Goal: Transaction & Acquisition: Purchase product/service

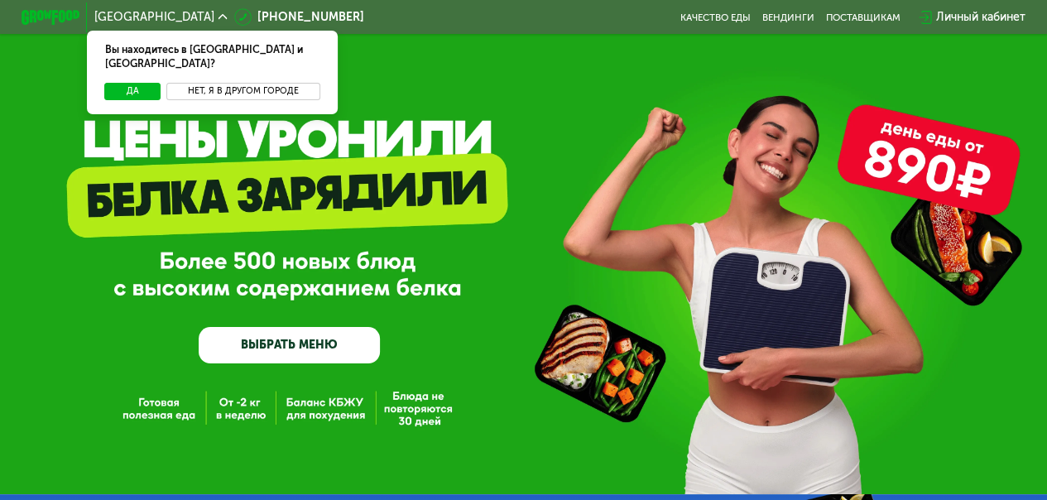
click at [219, 83] on button "Нет, я в другом городе" at bounding box center [242, 91] width 153 height 17
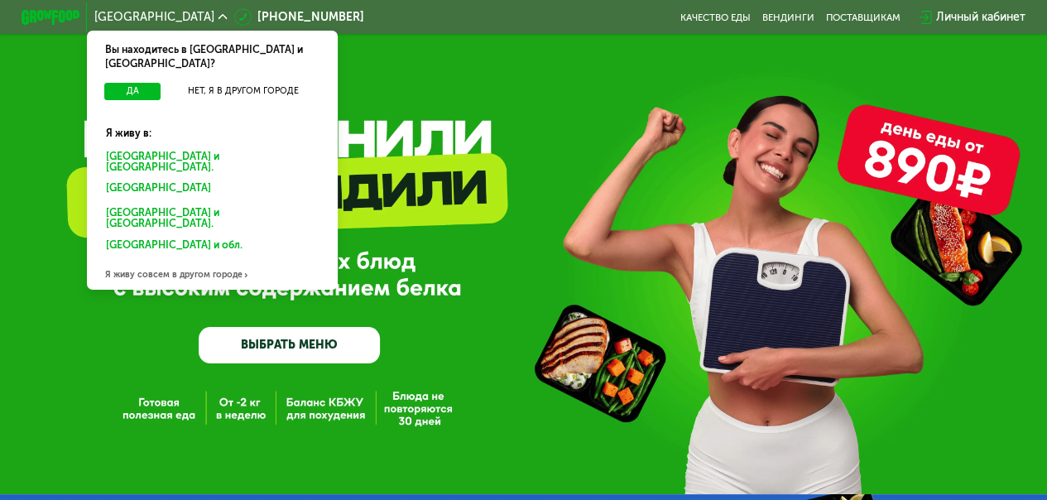
click at [181, 178] on div "Санкт-Петербурге и обл." at bounding box center [209, 189] width 227 height 23
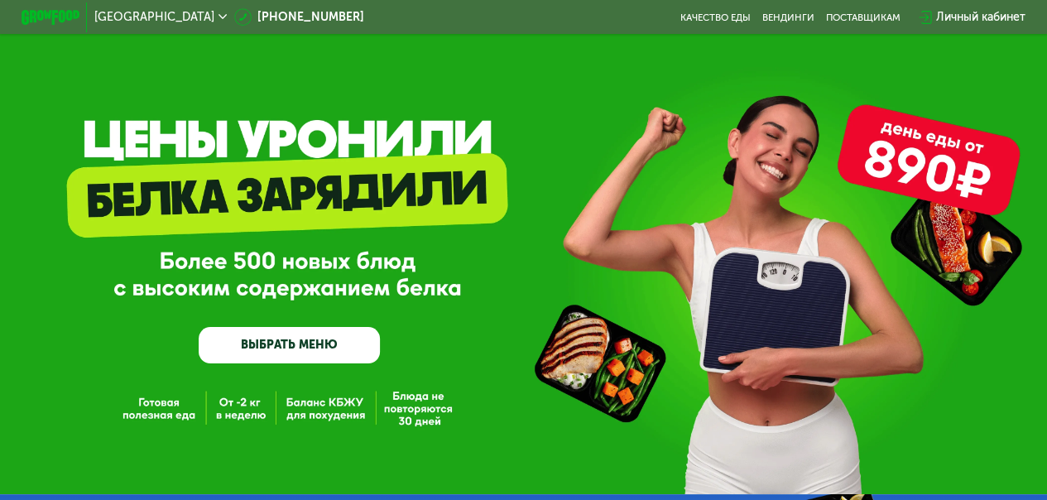
click at [313, 349] on link "ВЫБРАТЬ МЕНЮ" at bounding box center [289, 345] width 181 height 36
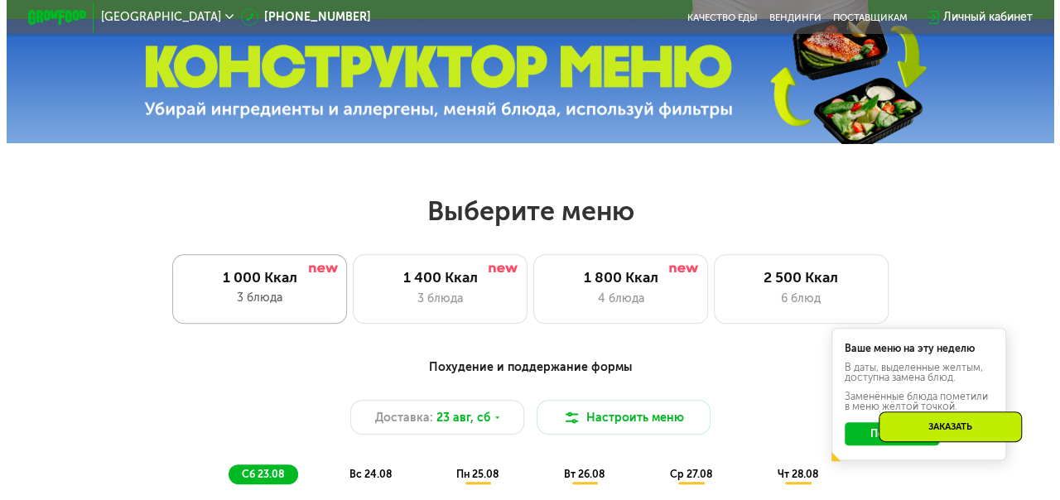
scroll to position [558, 0]
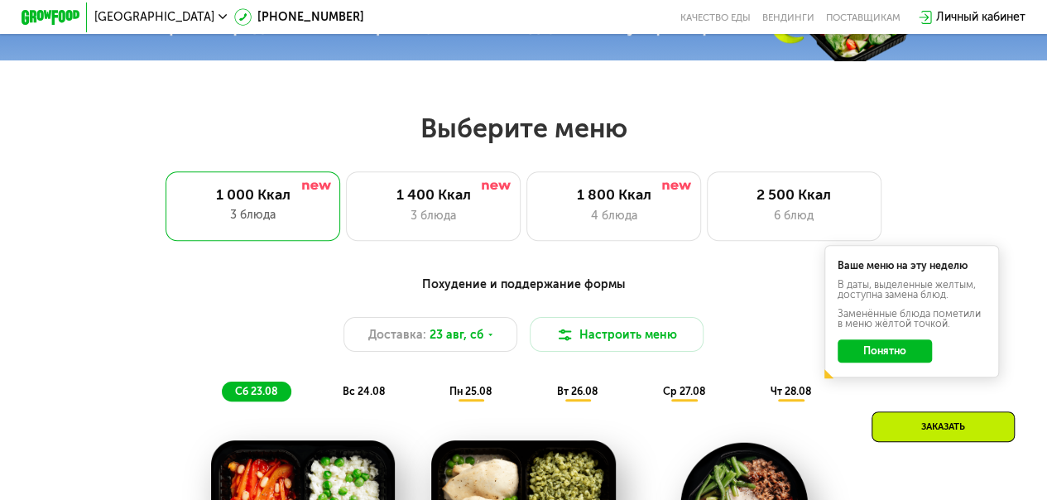
click at [893, 357] on button "Понятно" at bounding box center [885, 351] width 94 height 23
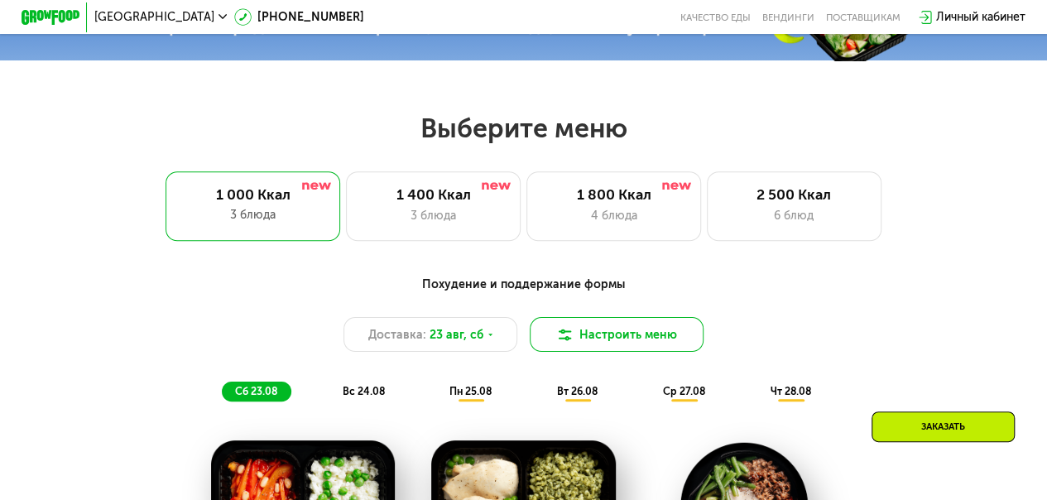
click at [632, 348] on button "Настроить меню" at bounding box center [617, 334] width 175 height 35
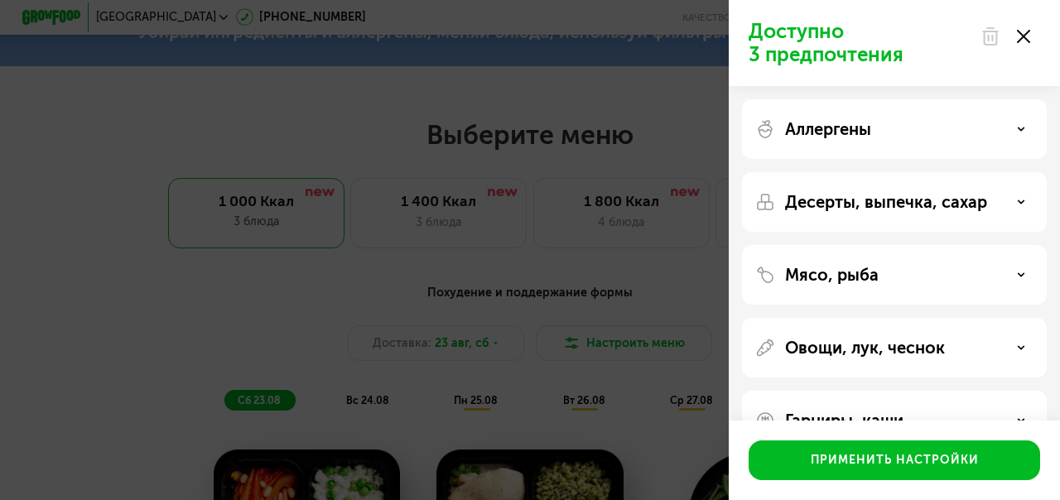
click at [1016, 128] on div "Аллергены" at bounding box center [894, 129] width 278 height 20
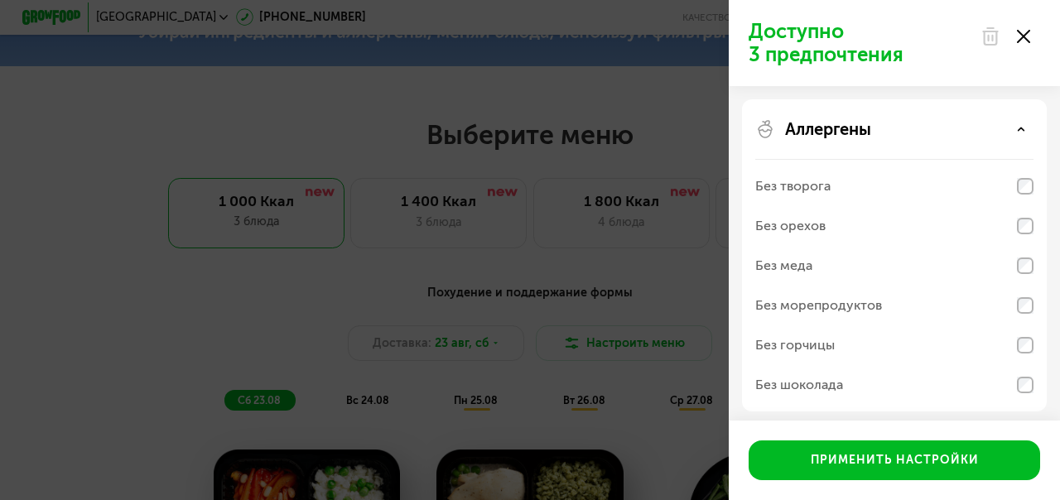
scroll to position [83, 0]
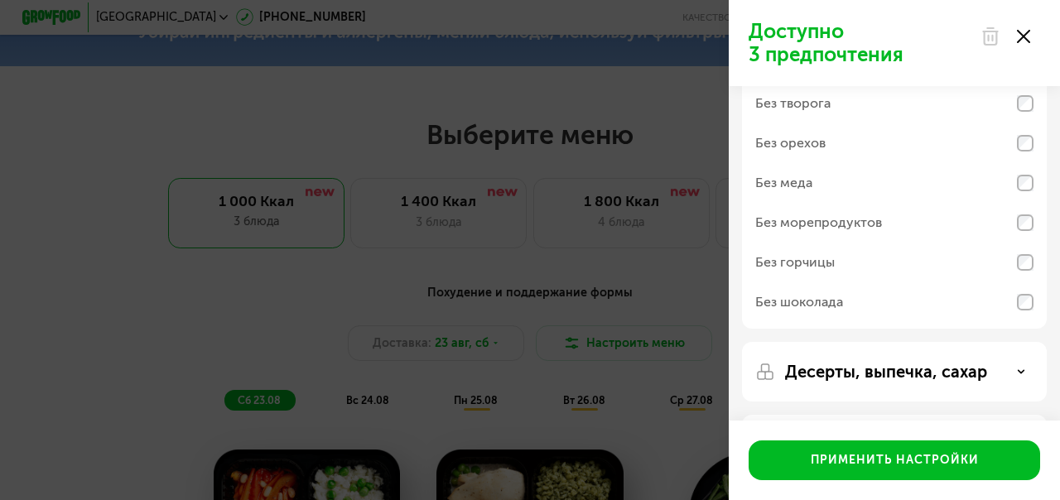
click at [1017, 375] on icon at bounding box center [1021, 372] width 8 height 8
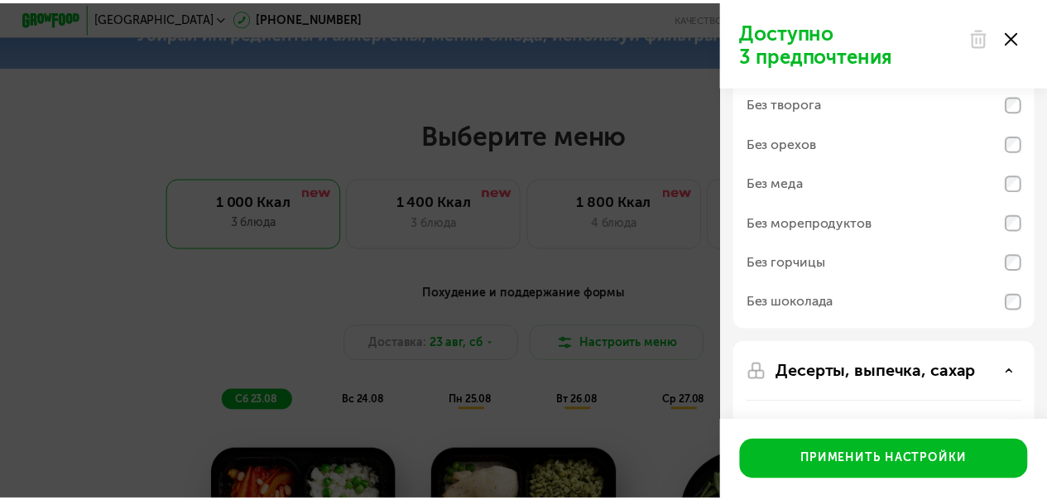
scroll to position [248, 0]
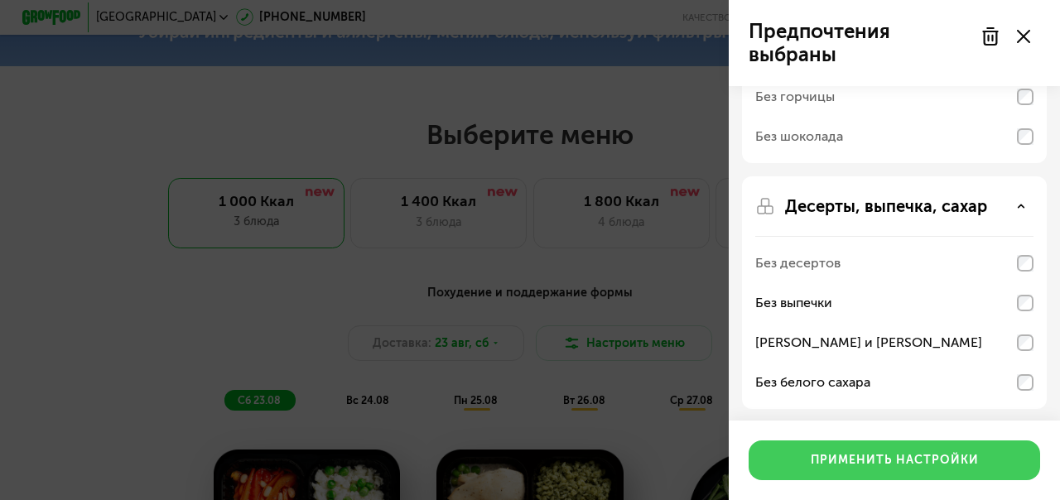
click at [883, 462] on div "Применить настройки" at bounding box center [895, 460] width 168 height 17
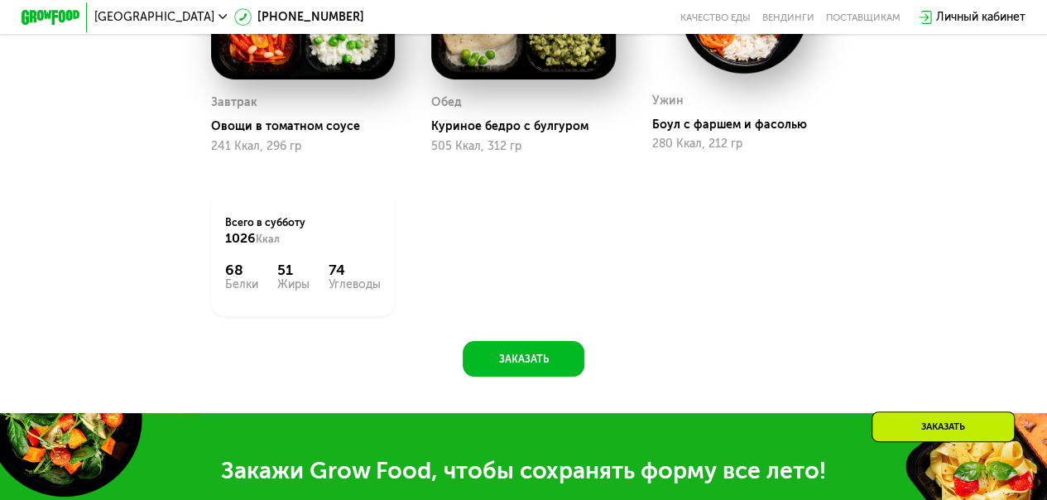
scroll to position [1138, 0]
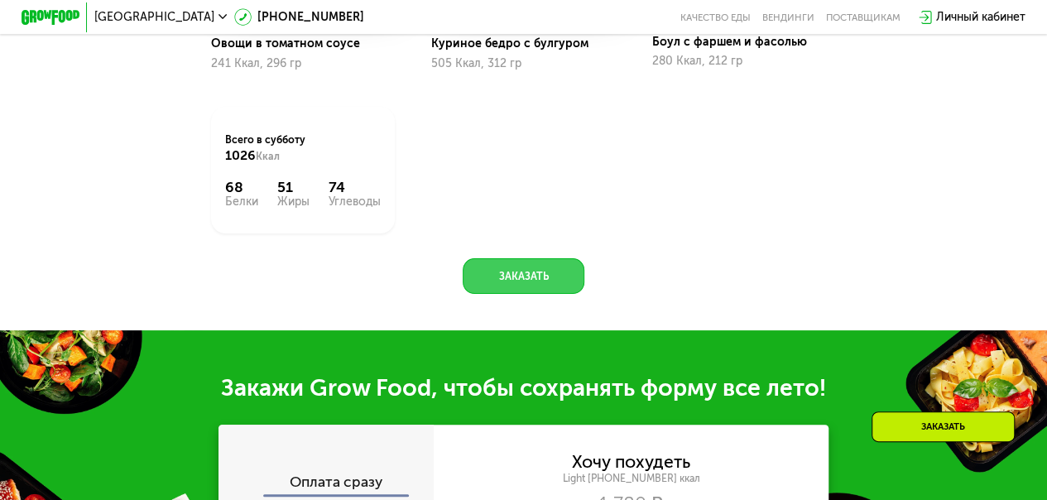
click at [514, 291] on button "Заказать" at bounding box center [523, 275] width 121 height 35
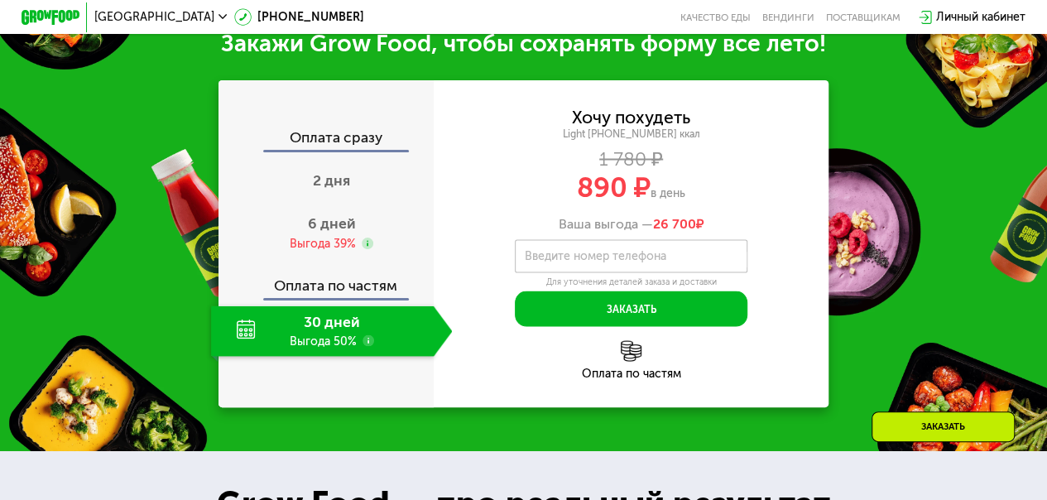
click at [591, 260] on label "Введите номер телефона" at bounding box center [595, 256] width 142 height 8
click at [591, 270] on input "Введите номер телефона" at bounding box center [631, 255] width 233 height 33
type input "**********"
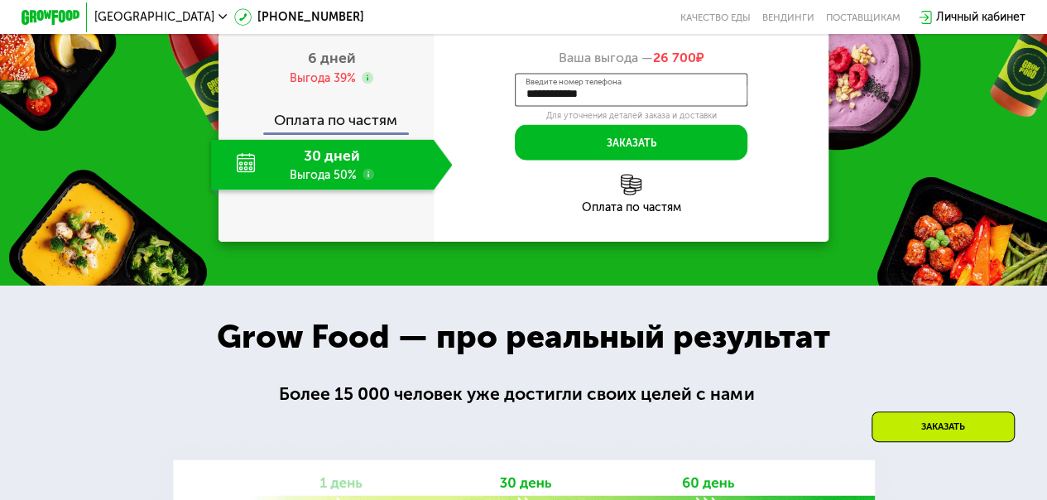
scroll to position [1565, 0]
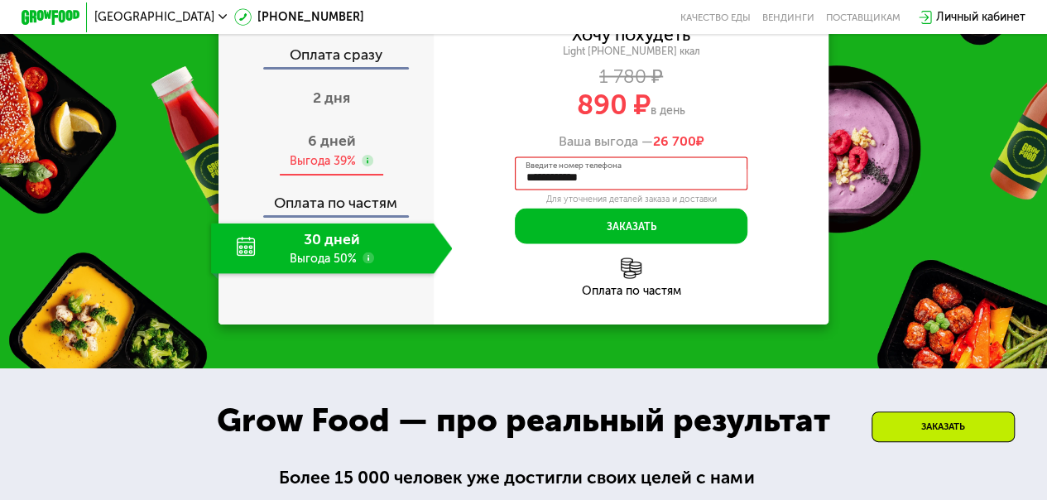
click at [322, 150] on span "6 дней" at bounding box center [332, 141] width 48 height 18
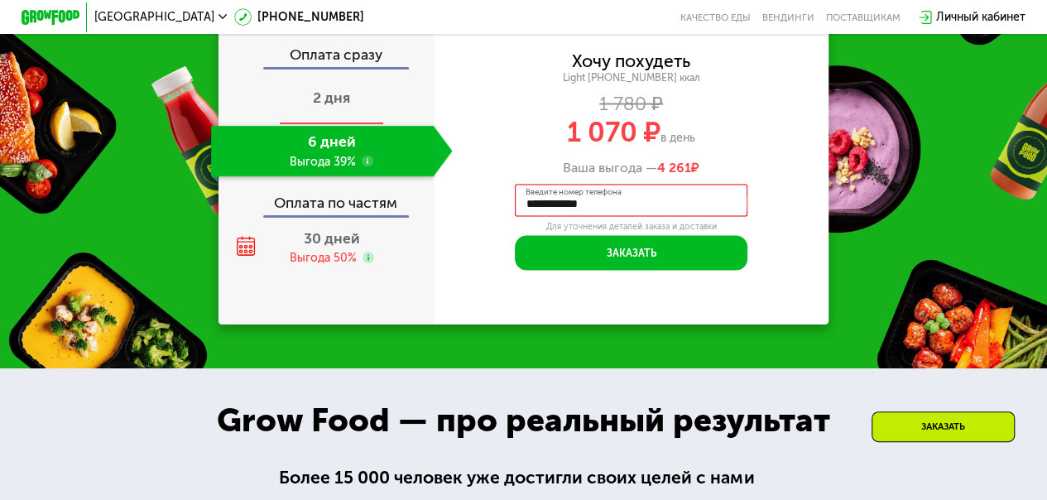
click at [301, 113] on div "2 дня" at bounding box center [332, 100] width 242 height 51
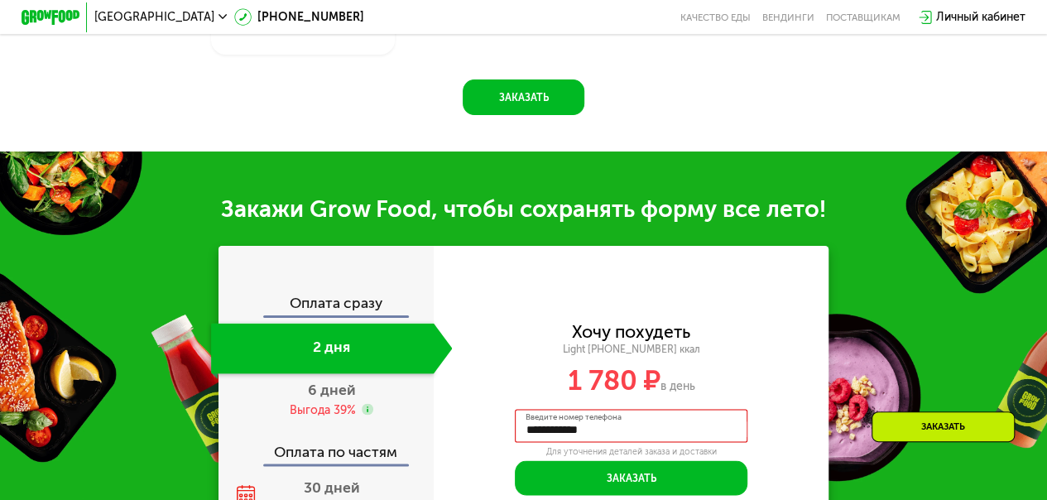
scroll to position [985, 0]
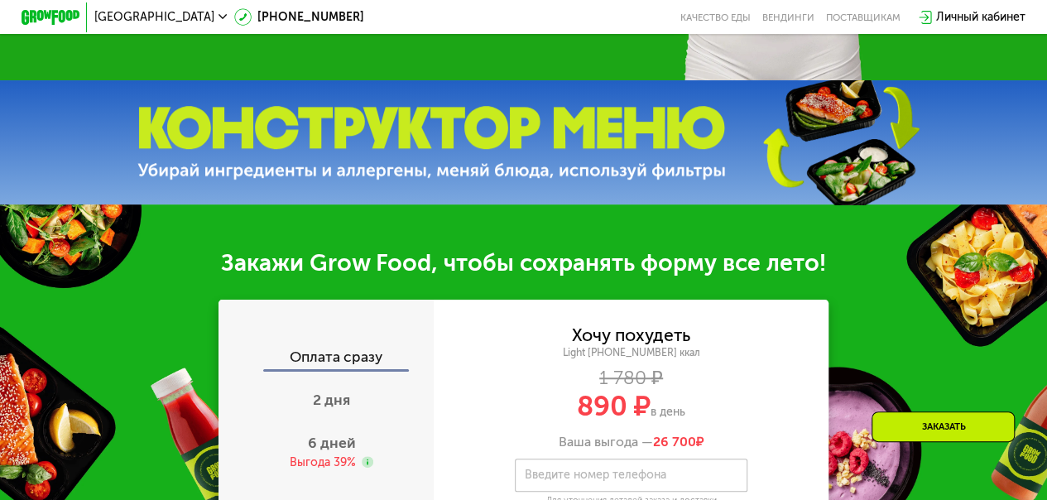
scroll to position [497, 0]
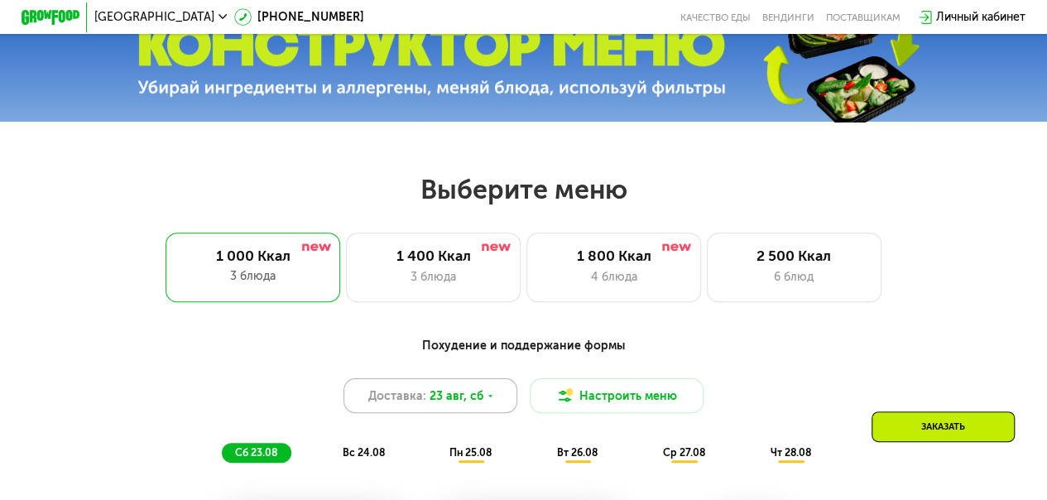
click at [481, 401] on div "Доставка: 23 авг, сб" at bounding box center [431, 395] width 175 height 35
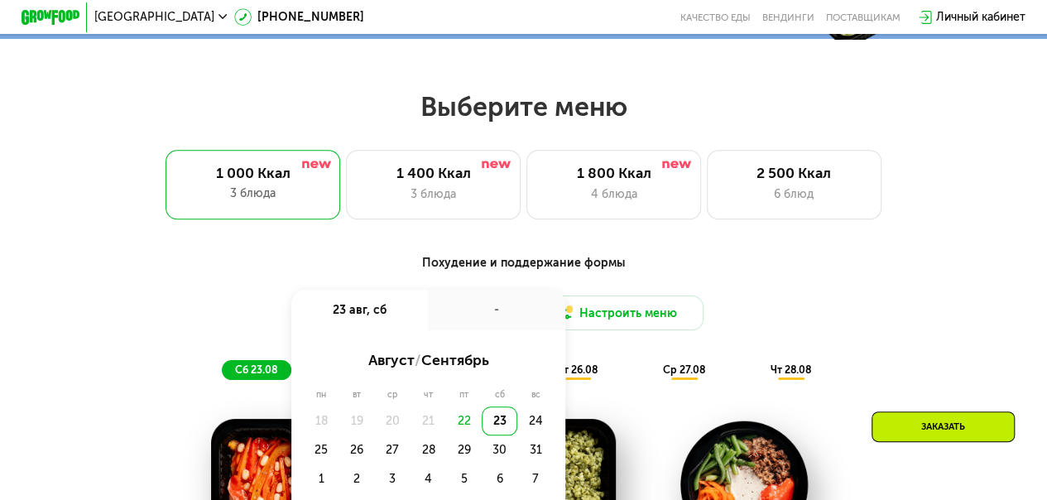
click at [916, 427] on div "Заказать" at bounding box center [943, 427] width 143 height 31
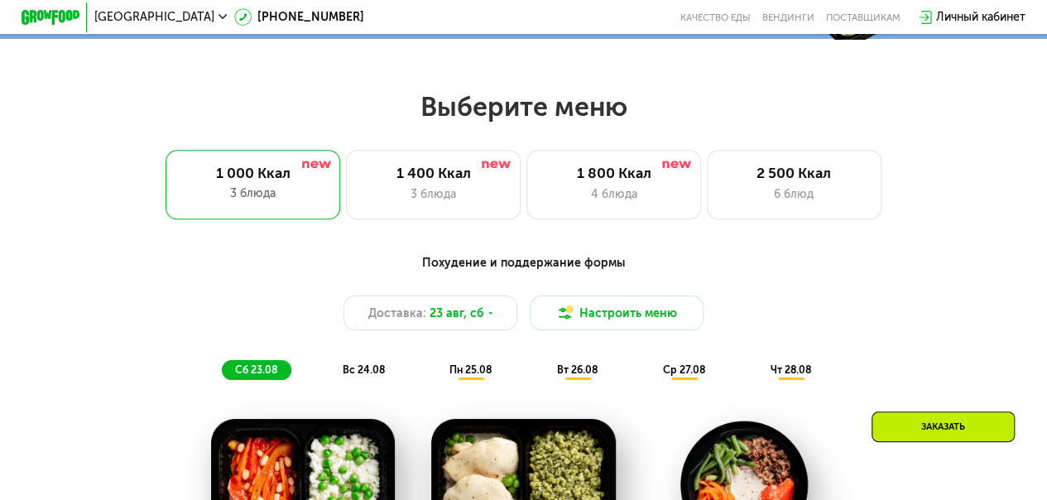
scroll to position [1482, 0]
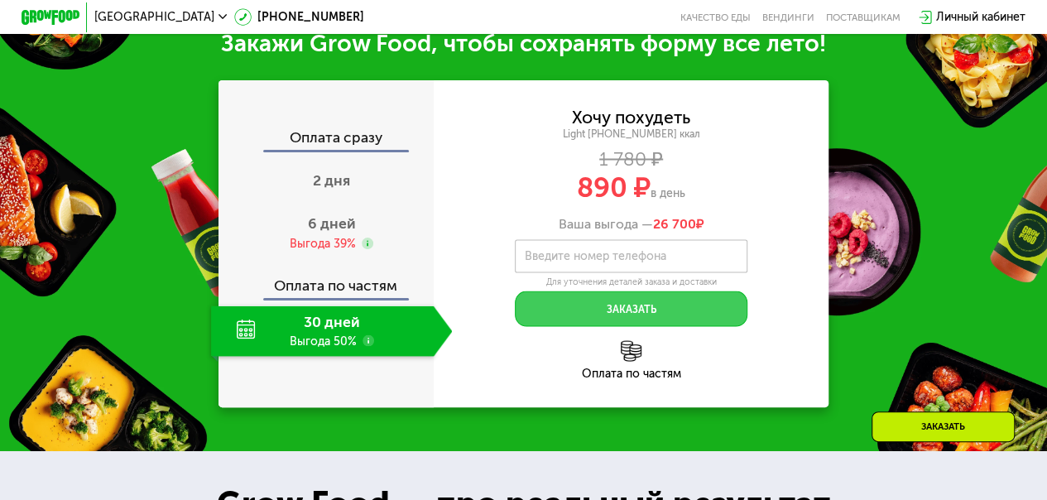
click at [638, 320] on button "Заказать" at bounding box center [631, 308] width 233 height 35
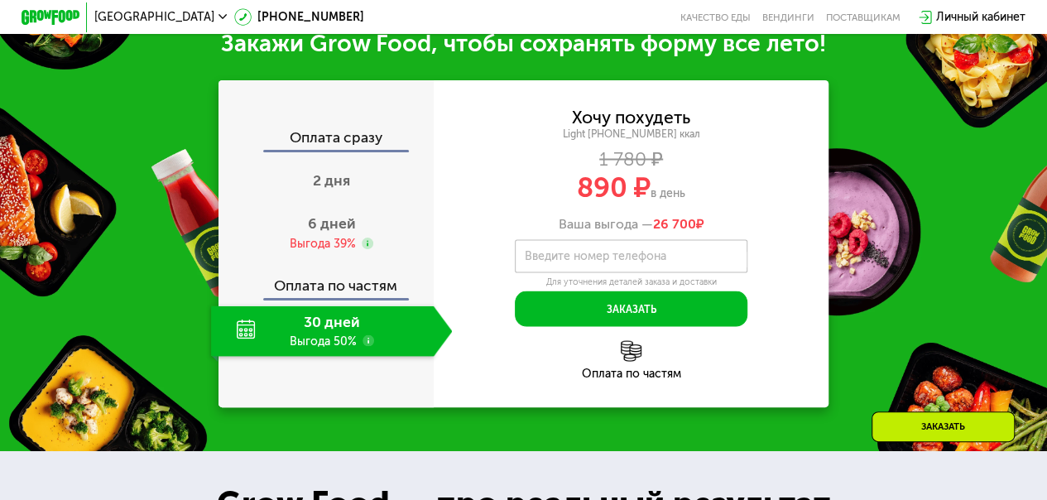
click at [573, 260] on label "Введите номер телефона" at bounding box center [595, 256] width 142 height 8
click at [573, 272] on input "Введите номер телефона" at bounding box center [631, 255] width 233 height 33
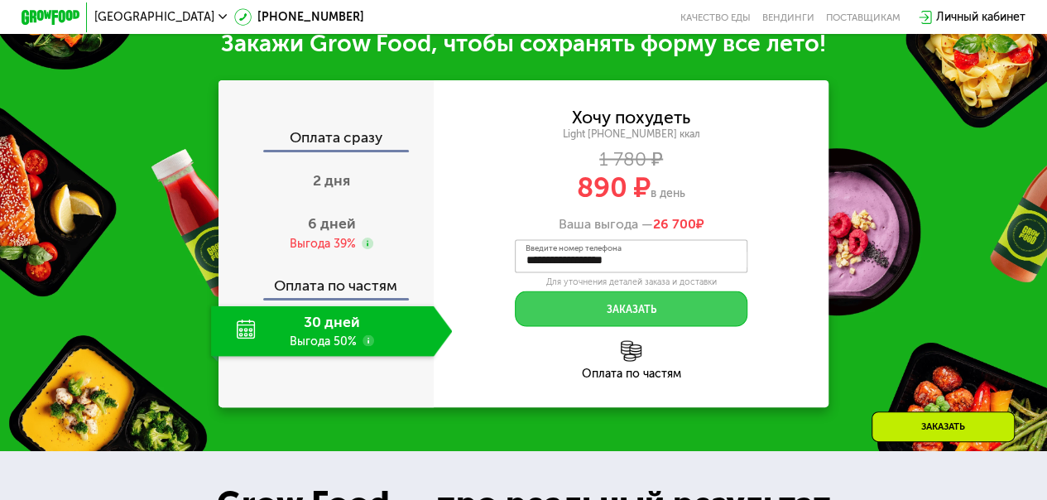
click at [651, 318] on button "Заказать" at bounding box center [631, 308] width 233 height 35
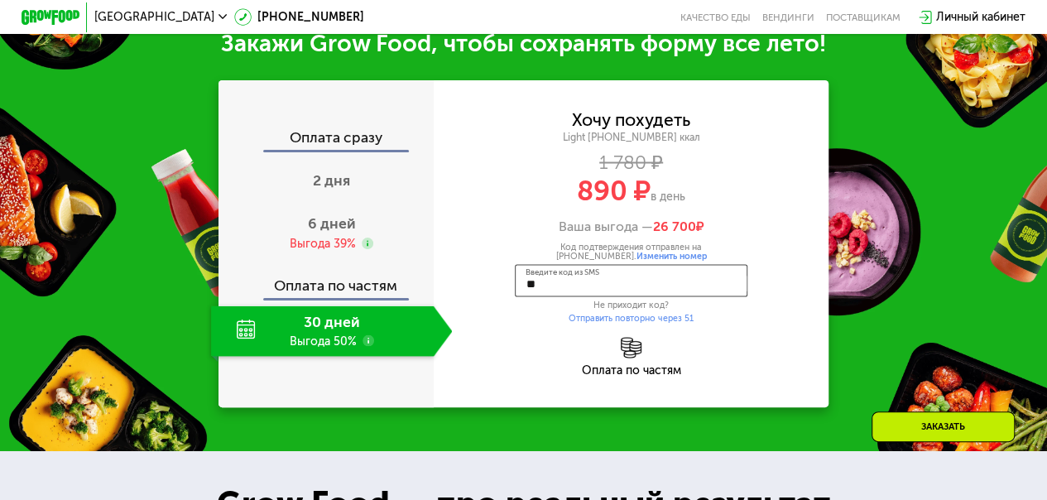
type input "***"
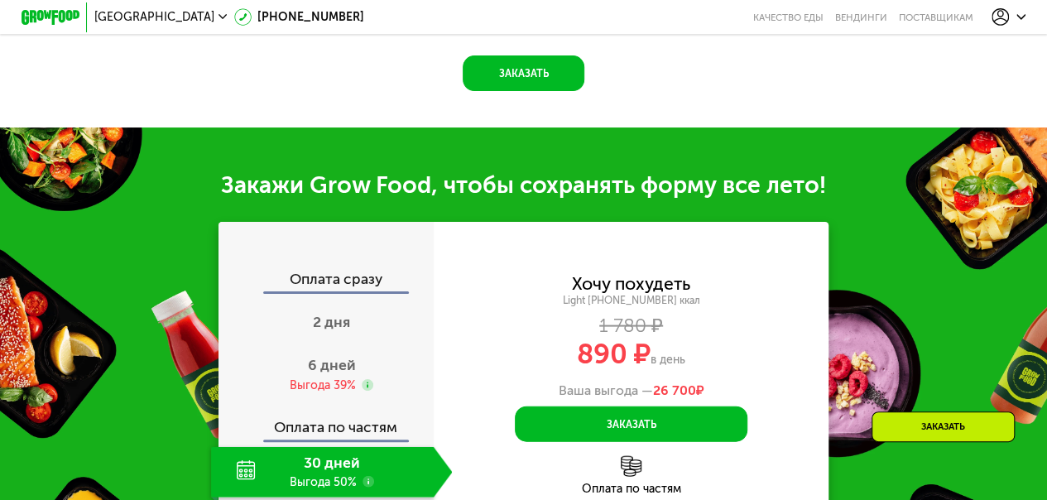
scroll to position [1732, 0]
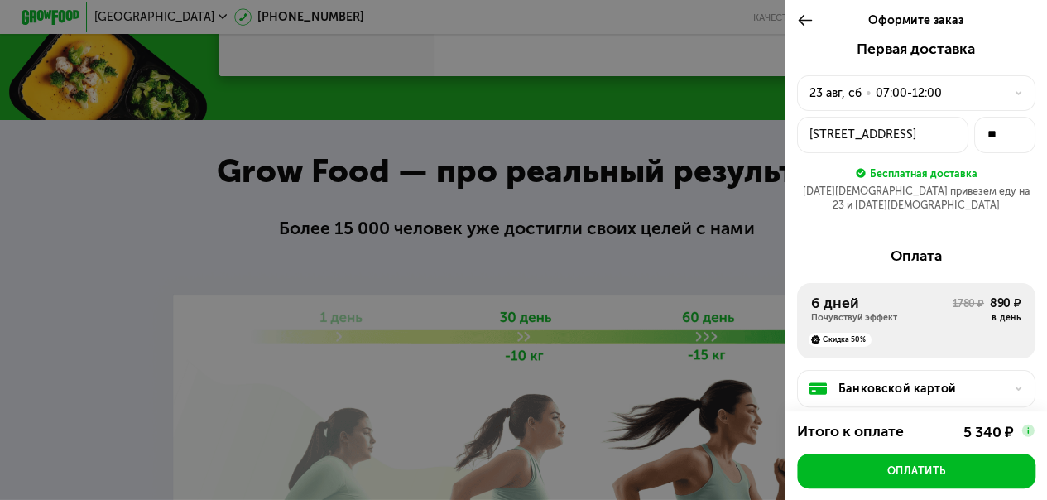
click at [1016, 94] on use at bounding box center [1019, 92] width 6 height 3
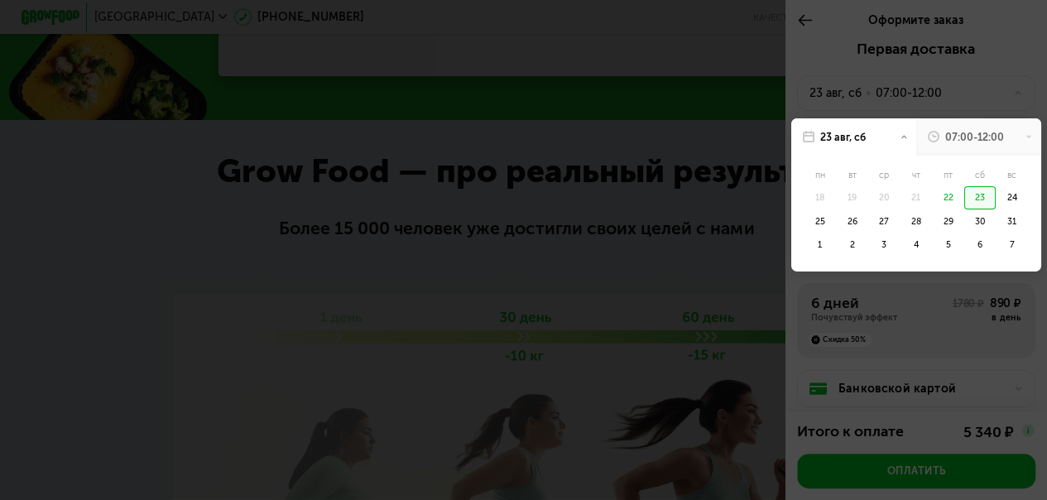
click at [939, 200] on div "22" at bounding box center [948, 197] width 32 height 23
click at [965, 204] on div "23" at bounding box center [981, 197] width 32 height 23
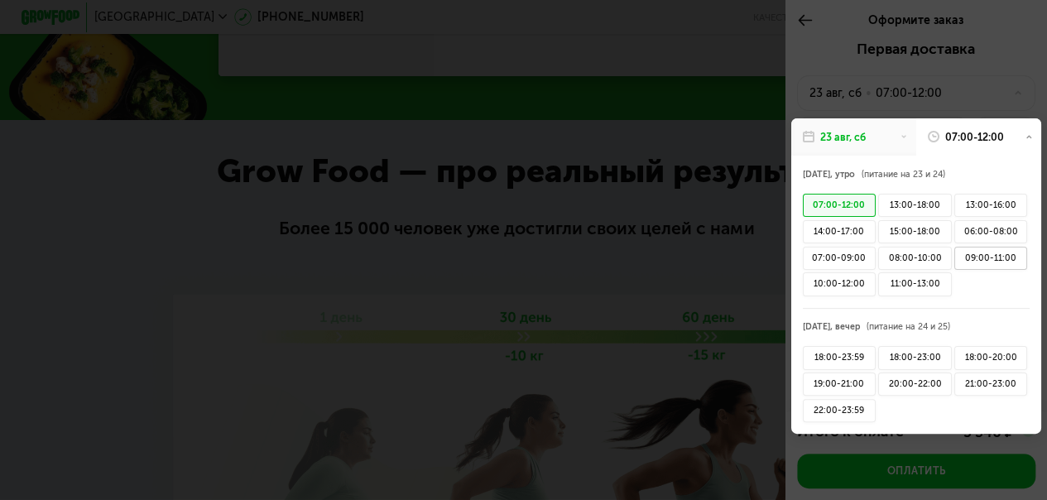
click at [974, 260] on div "09:00-11:00" at bounding box center [991, 258] width 73 height 23
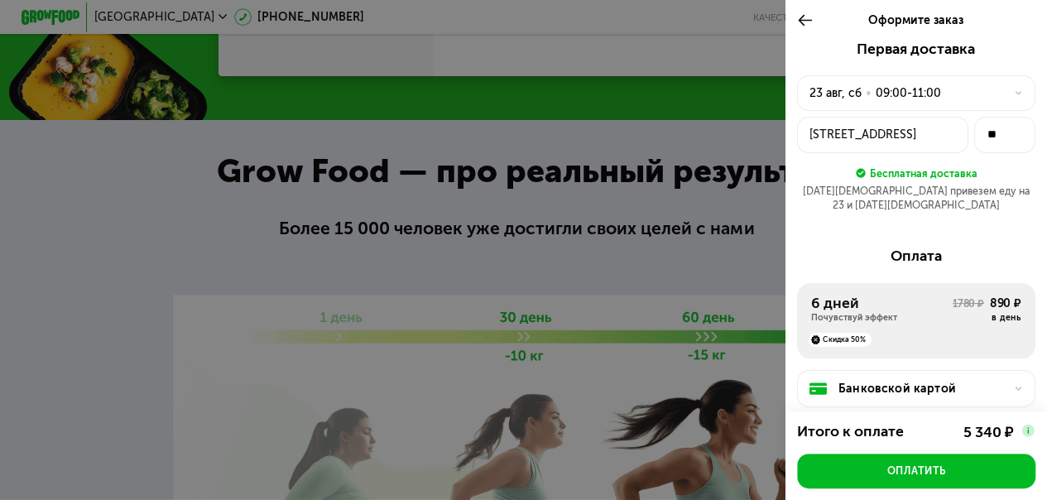
click at [984, 94] on div "23 авг, сб • 09:00-11:00" at bounding box center [908, 92] width 196 height 17
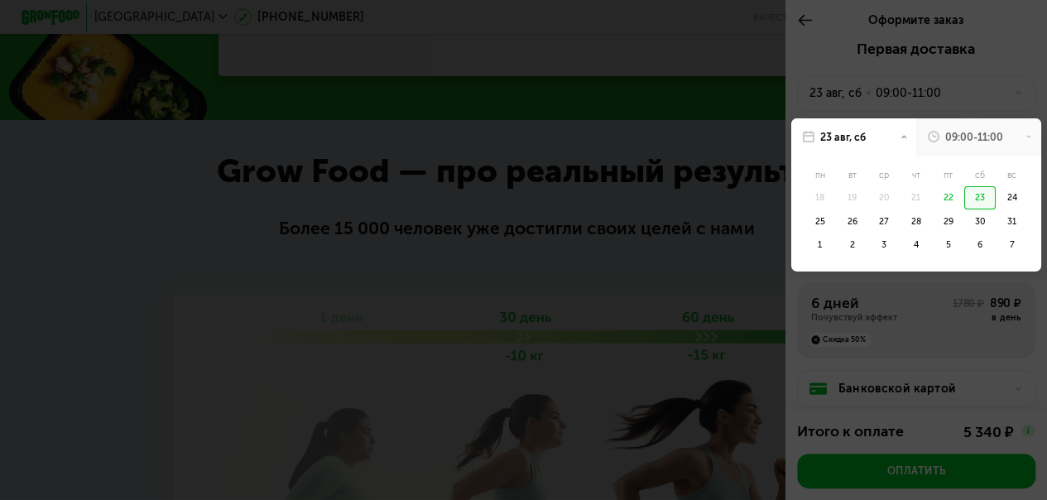
click at [970, 200] on div "23" at bounding box center [981, 197] width 32 height 23
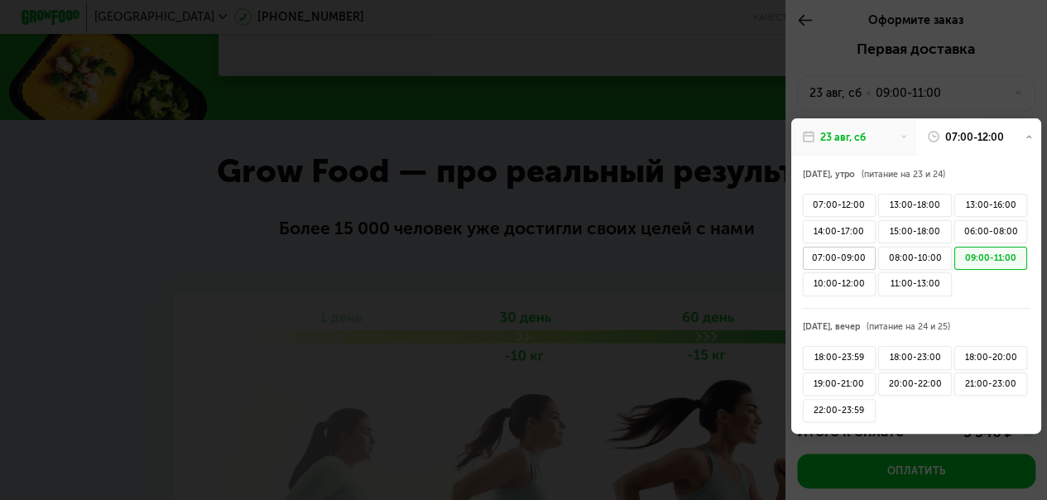
click at [848, 263] on div "07:00-09:00" at bounding box center [839, 258] width 73 height 23
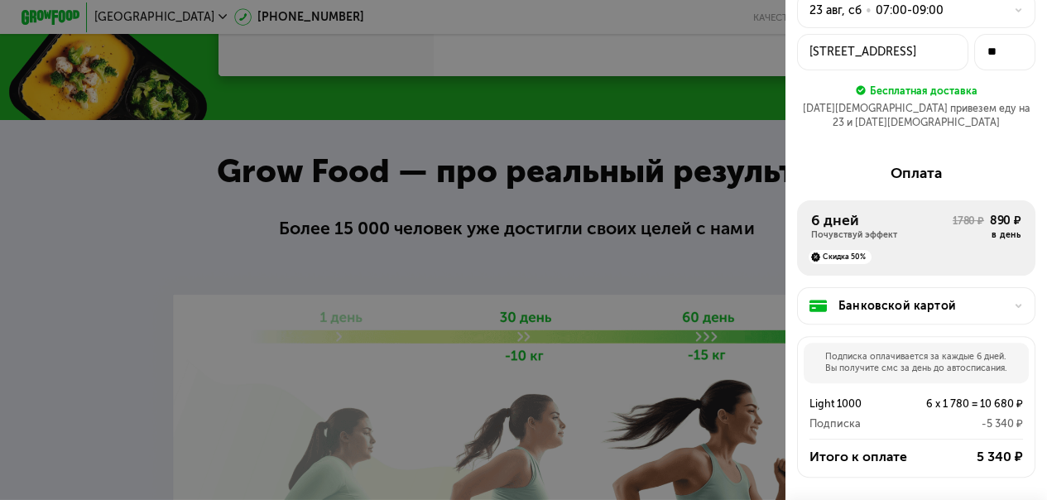
scroll to position [166, 0]
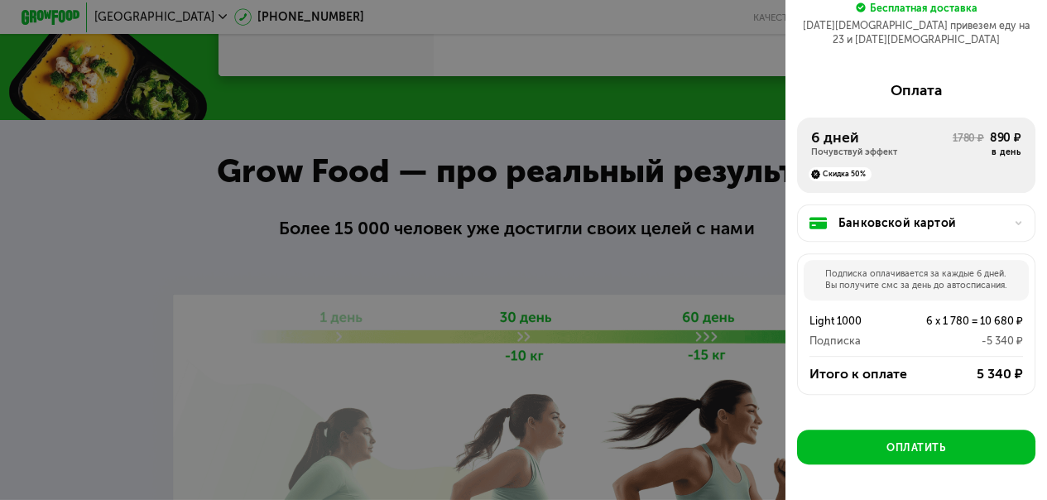
click at [1004, 217] on div "Банковской картой" at bounding box center [916, 223] width 238 height 36
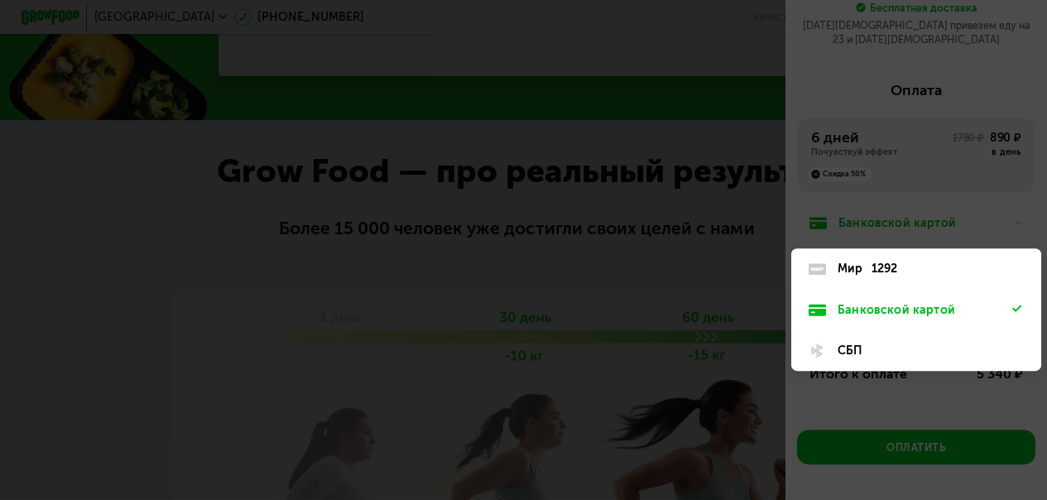
click at [927, 301] on div "Банковской картой" at bounding box center [925, 309] width 175 height 17
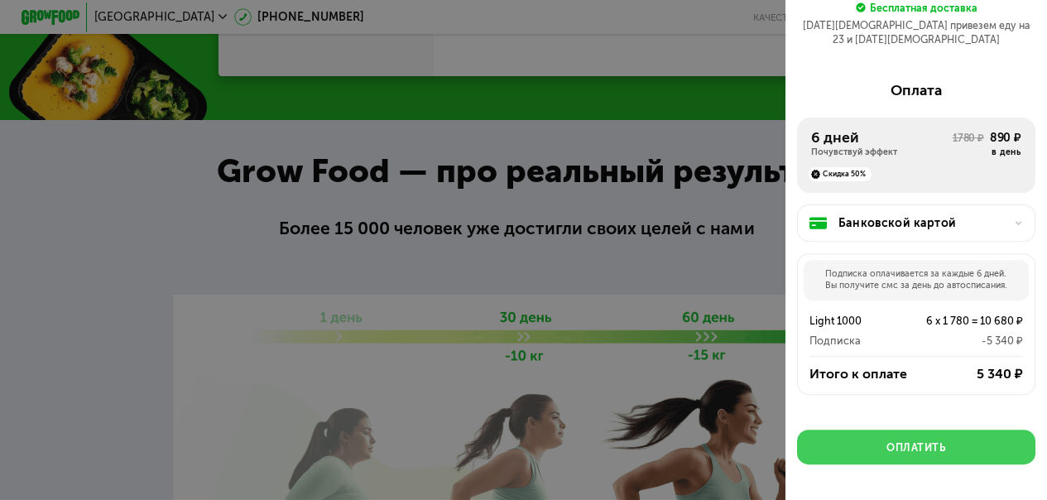
click at [936, 442] on div "Оплатить" at bounding box center [916, 448] width 59 height 15
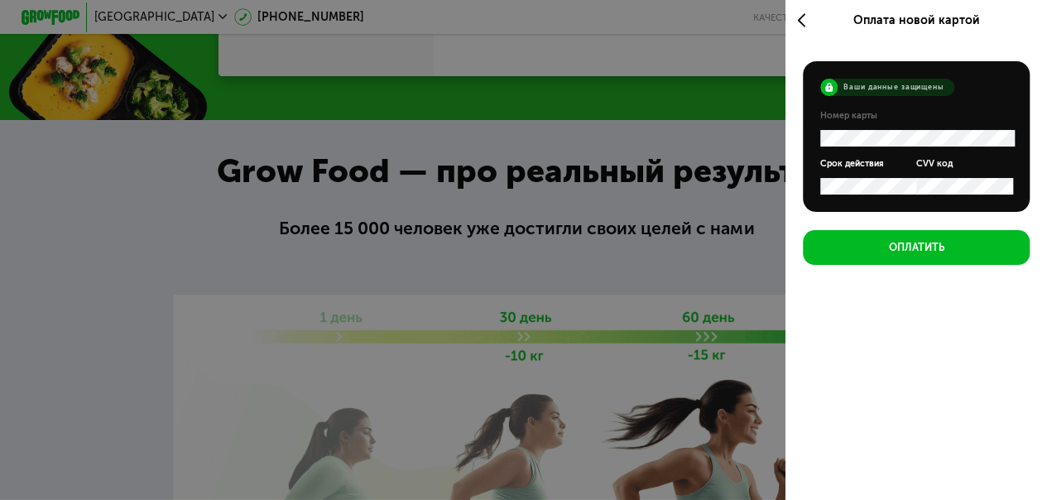
scroll to position [0, 0]
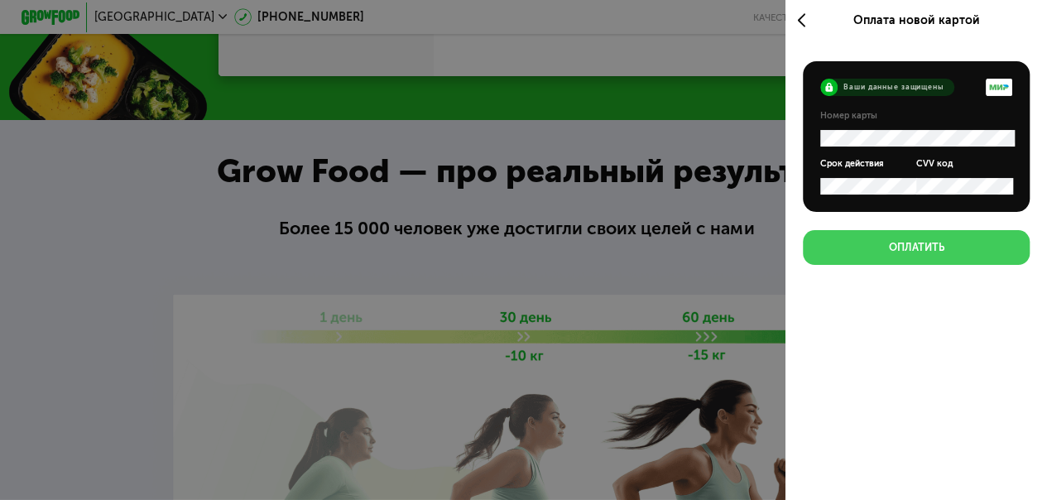
click at [908, 245] on div "Оплатить" at bounding box center [915, 247] width 55 height 15
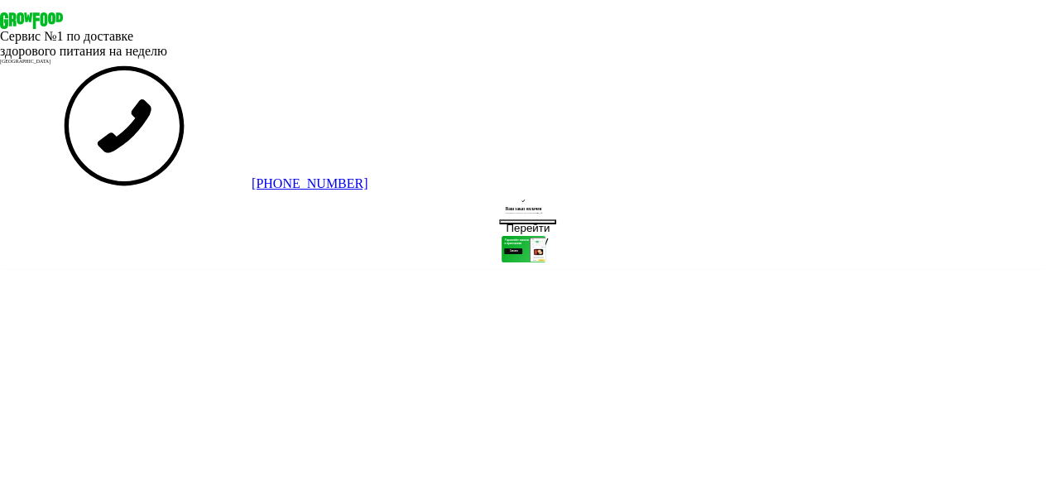
click at [551, 225] on button "Перейти к заказу" at bounding box center [527, 222] width 57 height 6
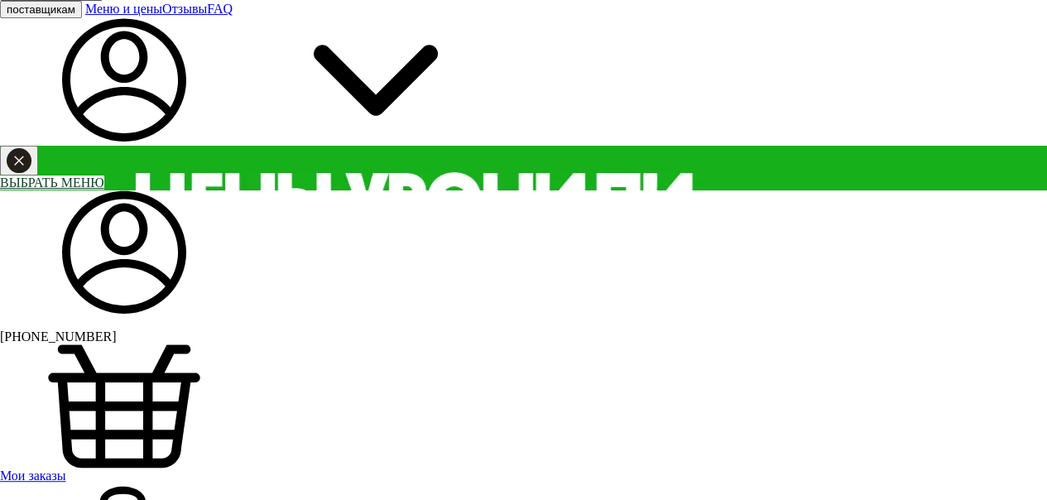
scroll to position [248, 0]
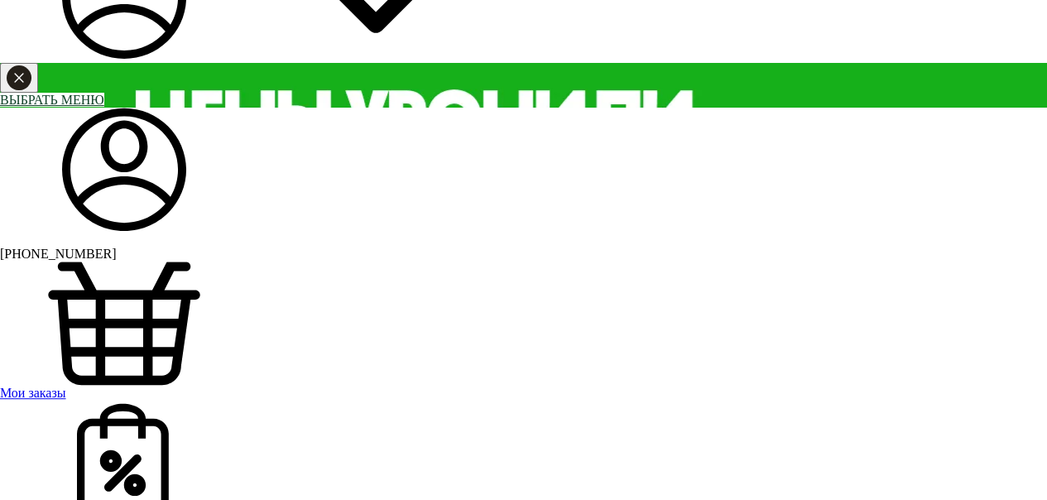
type input "******"
type input "**********"
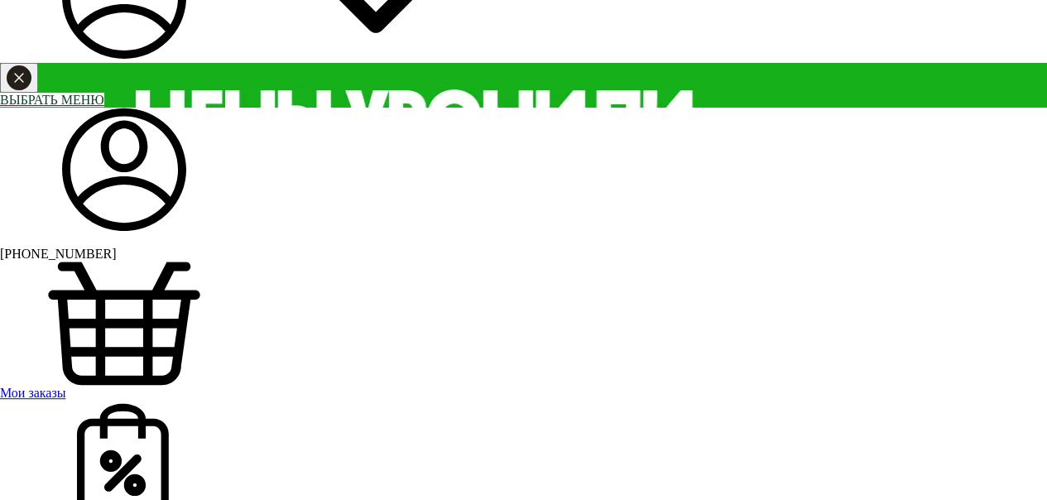
type input "**********"
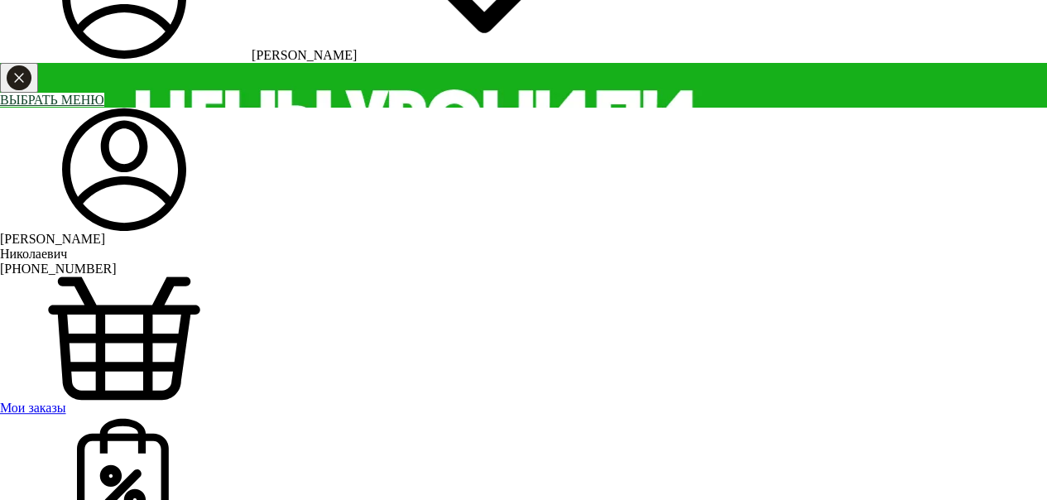
scroll to position [83, 0]
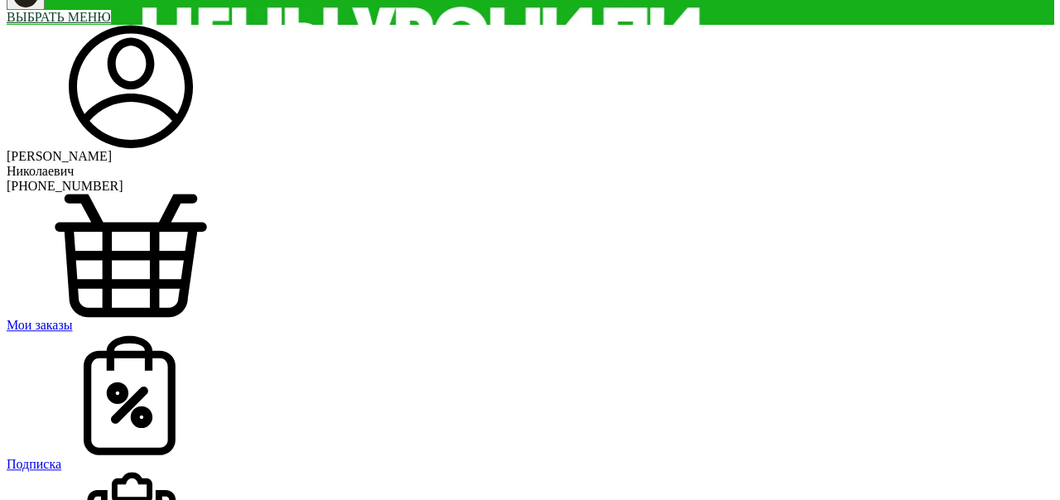
scroll to position [166, 0]
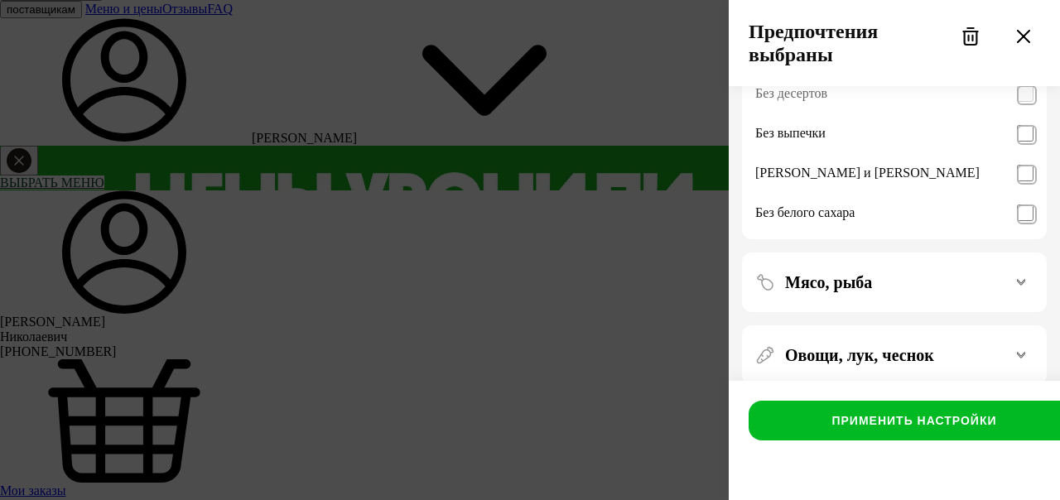
scroll to position [219, 0]
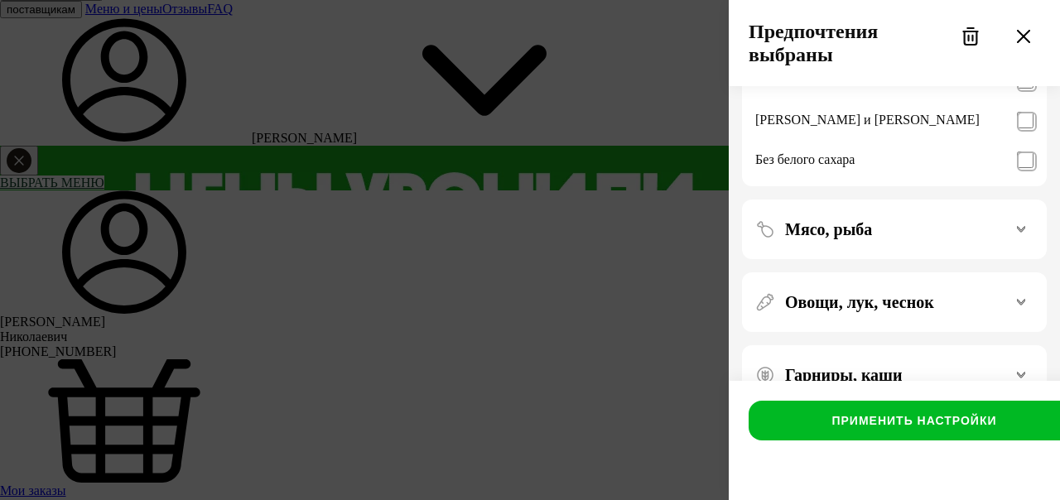
click at [1017, 373] on icon at bounding box center [1021, 375] width 8 height 8
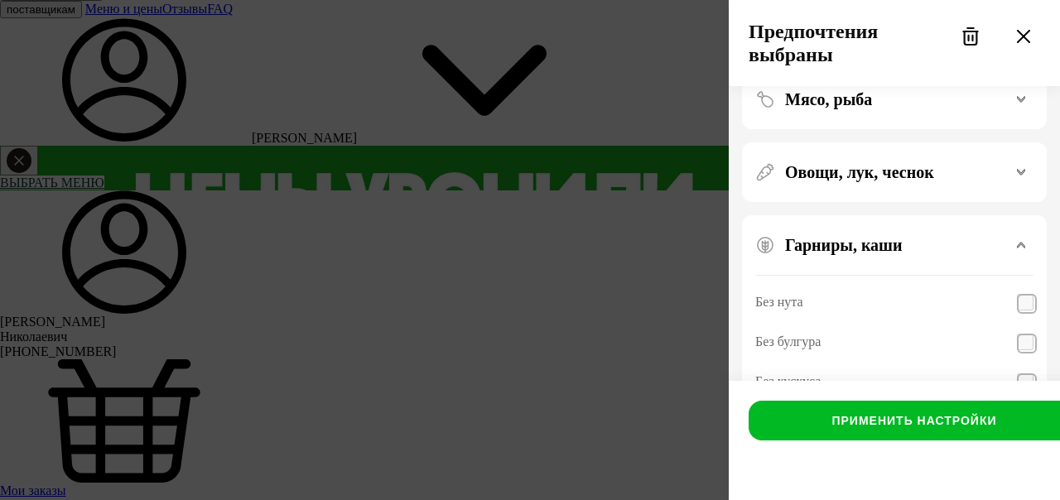
scroll to position [266, 0]
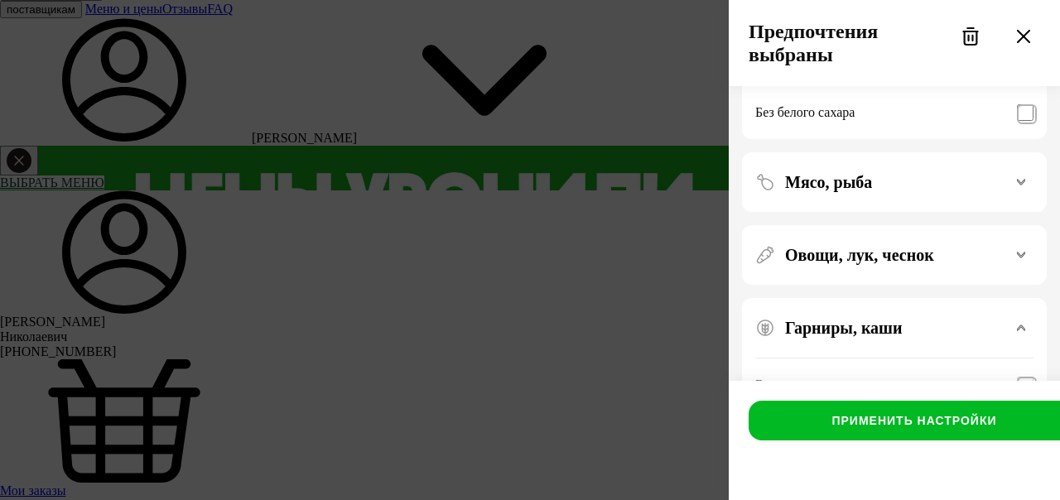
click at [1019, 261] on div "Овощи, лук, чеснок" at bounding box center [894, 255] width 278 height 20
click at [1017, 182] on icon at bounding box center [1021, 182] width 8 height 8
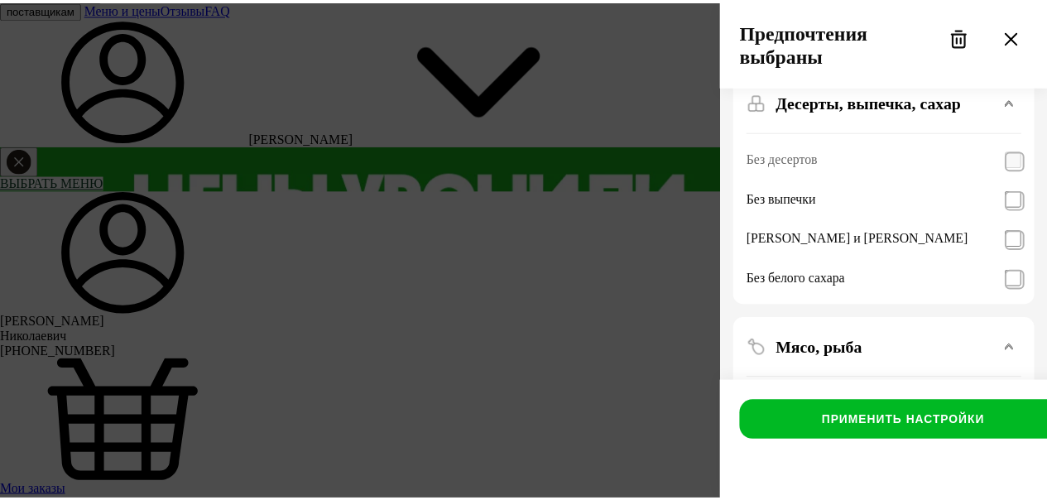
scroll to position [0, 0]
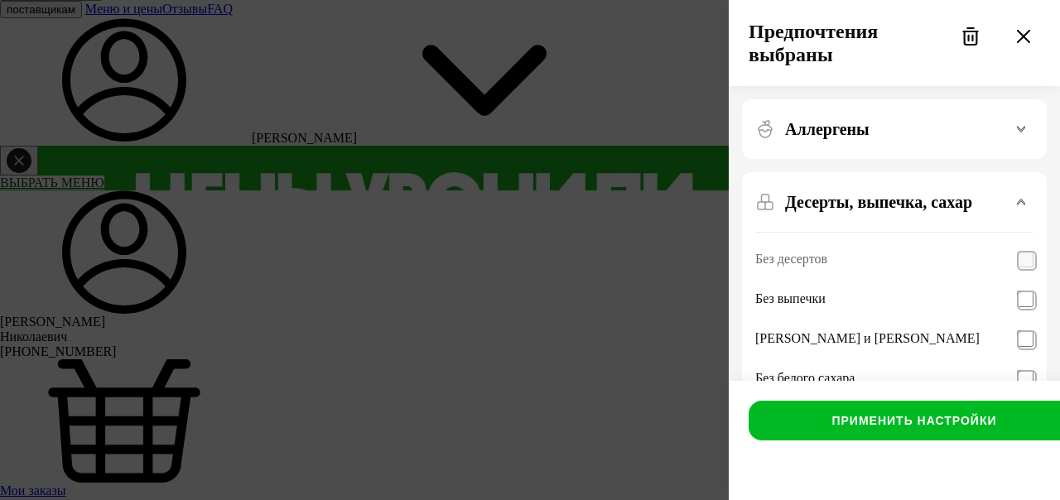
click at [1019, 134] on div "Аллергены" at bounding box center [894, 129] width 278 height 20
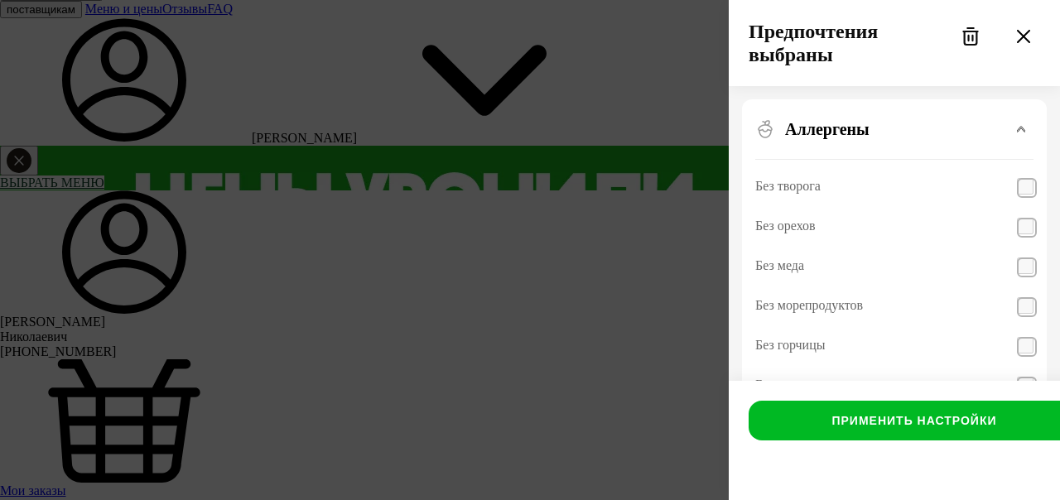
click at [1027, 37] on icon at bounding box center [1023, 36] width 13 height 13
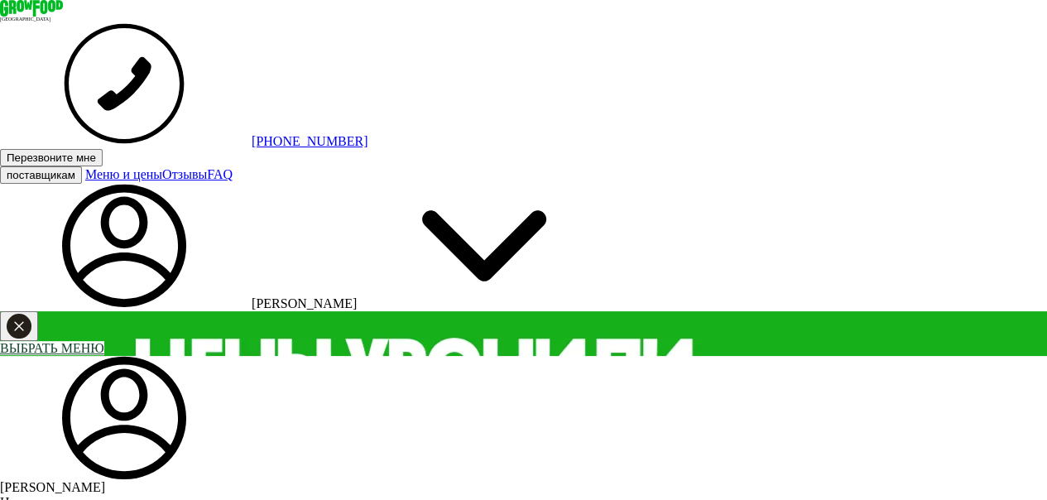
click at [609, 184] on icon at bounding box center [484, 246] width 248 height 124
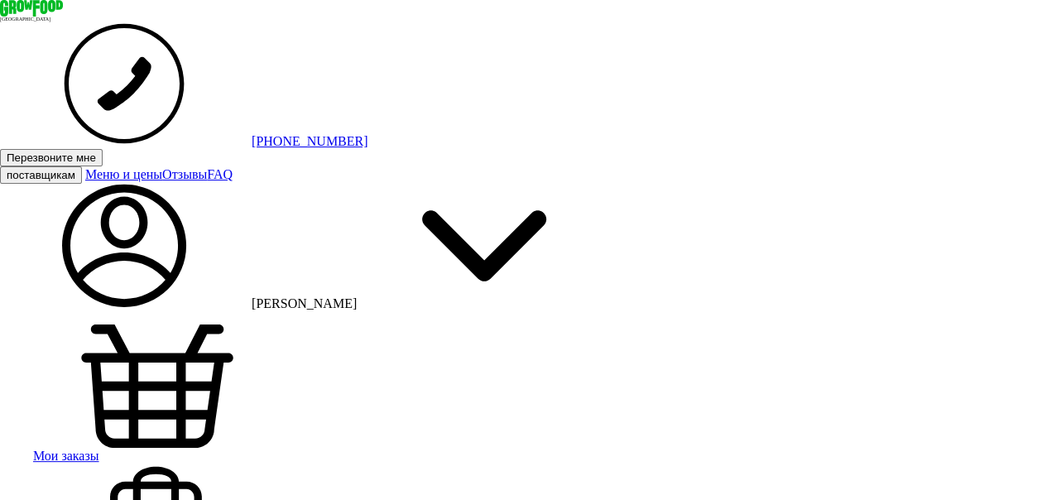
click at [162, 167] on link "Меню и цены" at bounding box center [123, 174] width 77 height 14
